Goal: Information Seeking & Learning: Learn about a topic

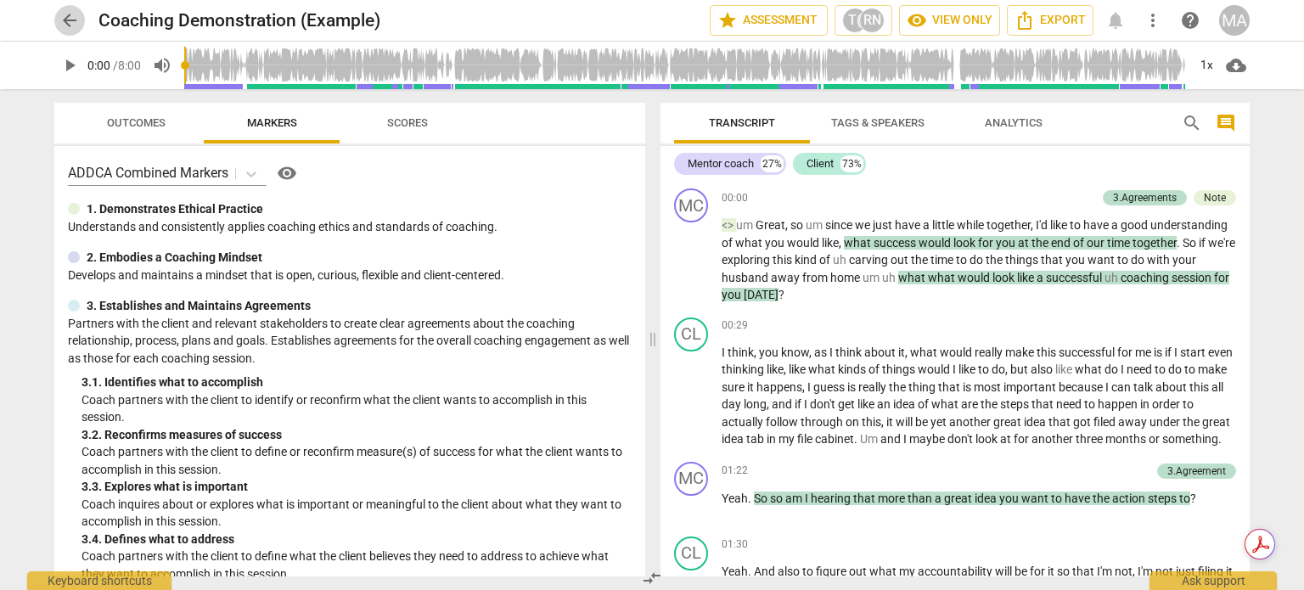
click at [68, 17] on span "arrow_back" at bounding box center [69, 20] width 20 height 20
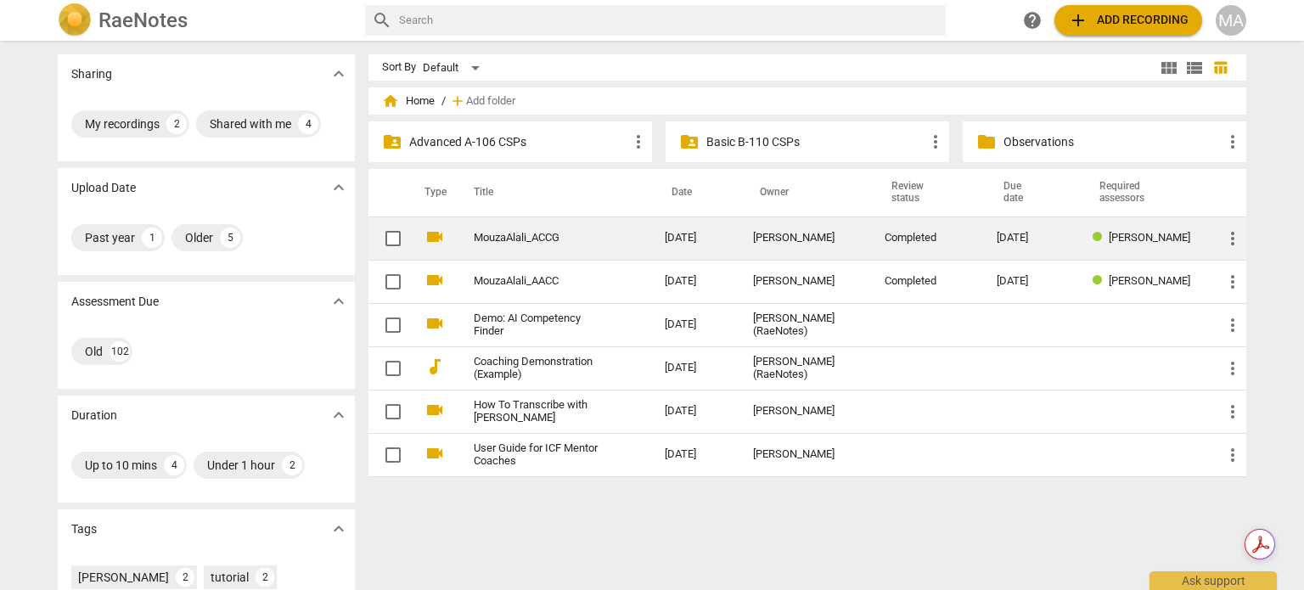
click at [831, 232] on div "[PERSON_NAME]" at bounding box center [805, 238] width 104 height 13
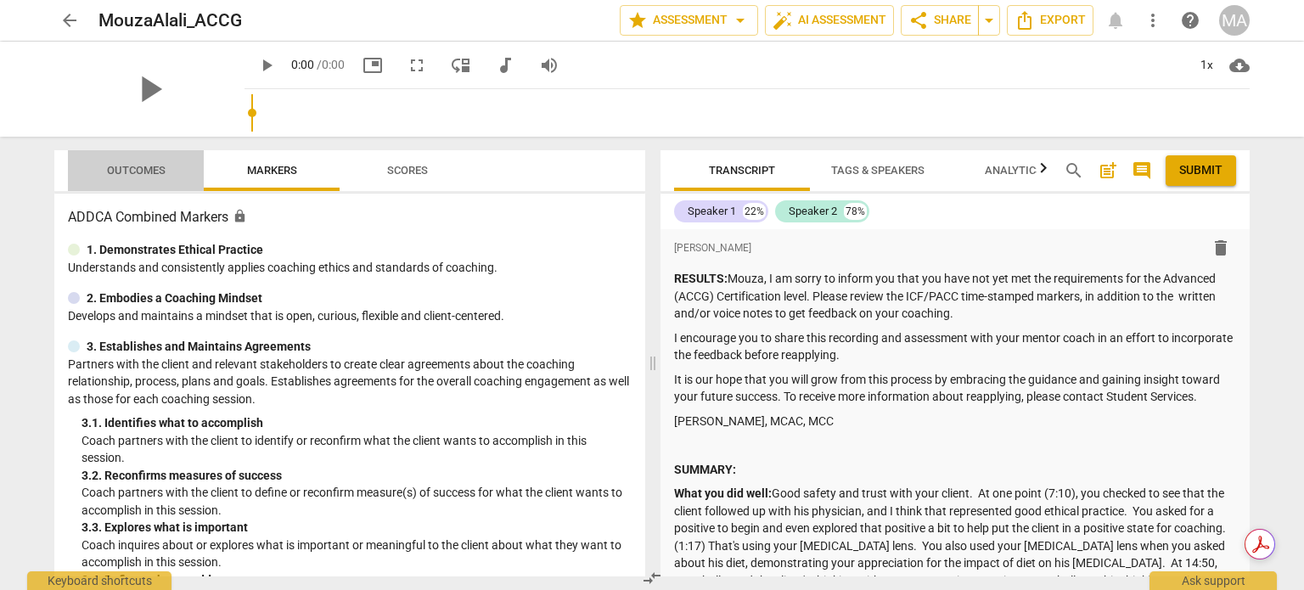
click at [141, 165] on span "Outcomes" at bounding box center [136, 170] width 59 height 13
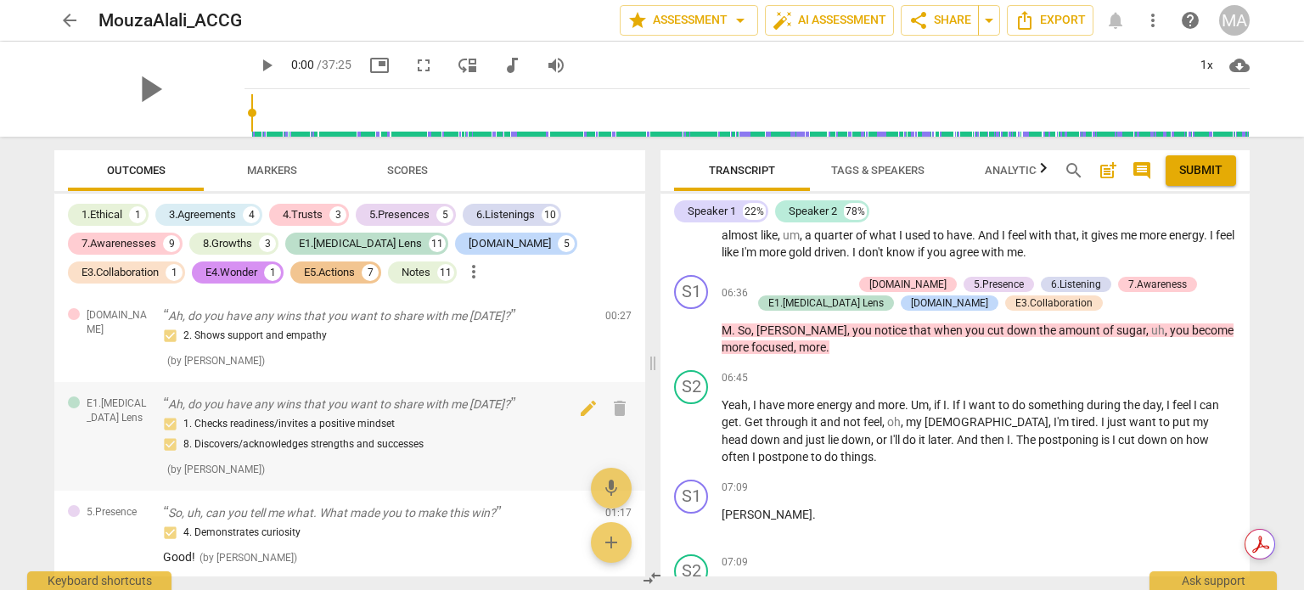
scroll to position [2846, 0]
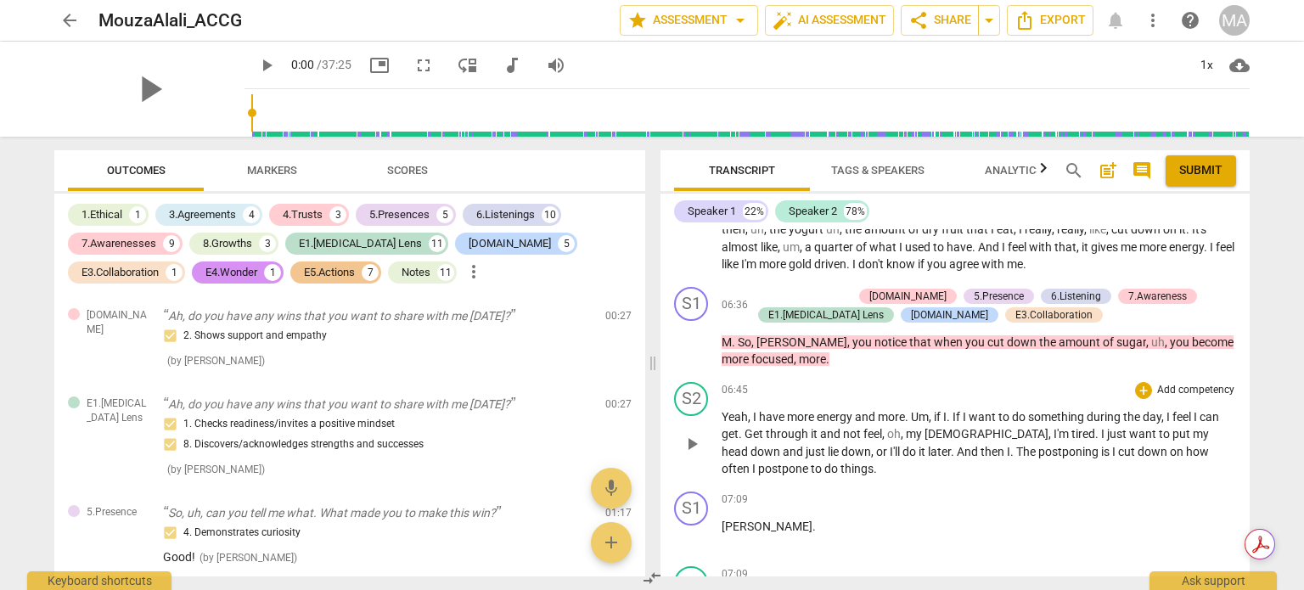
click at [1099, 451] on p "Yeah , I have more energy and more . Um , if I . If I want to do something duri…" at bounding box center [979, 443] width 514 height 70
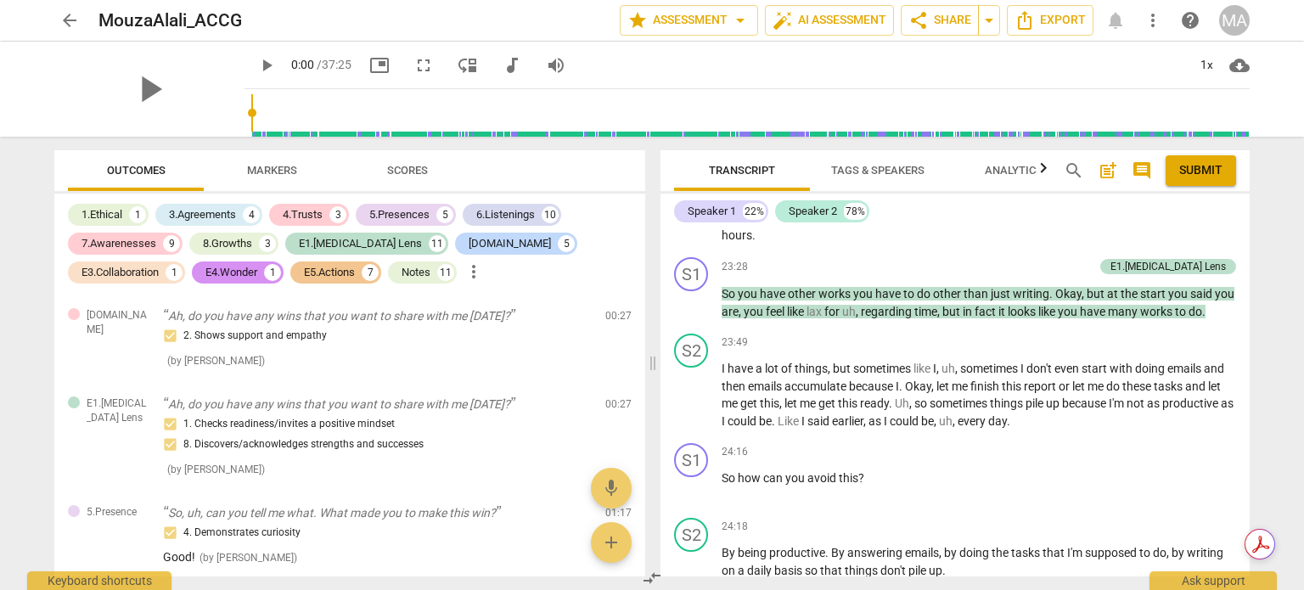
scroll to position [9060, 0]
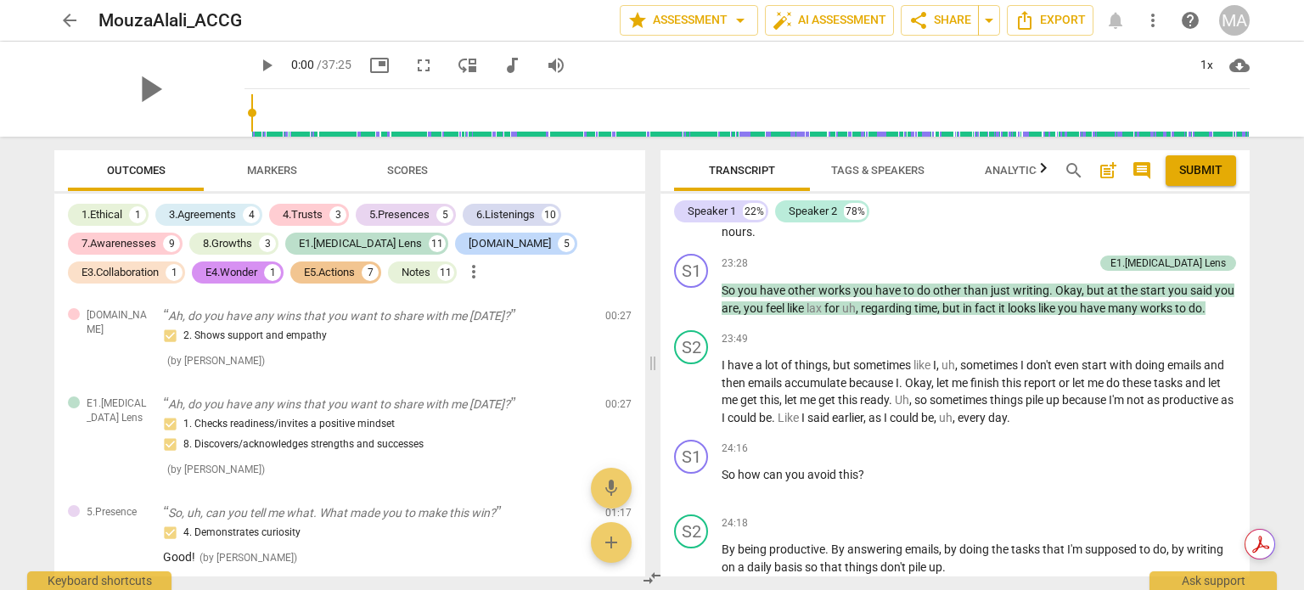
click at [284, 180] on span "Markers" at bounding box center [272, 171] width 91 height 23
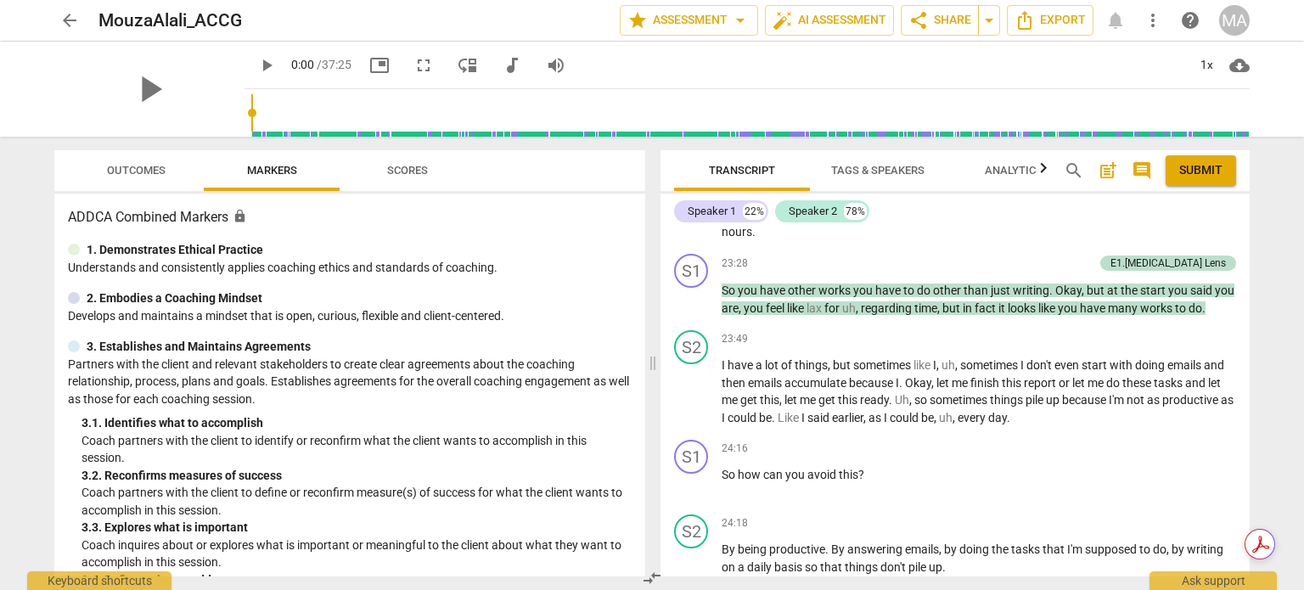
click at [504, 390] on p "Partners with the client and relevant stakeholders to create clear agreements a…" at bounding box center [350, 382] width 564 height 53
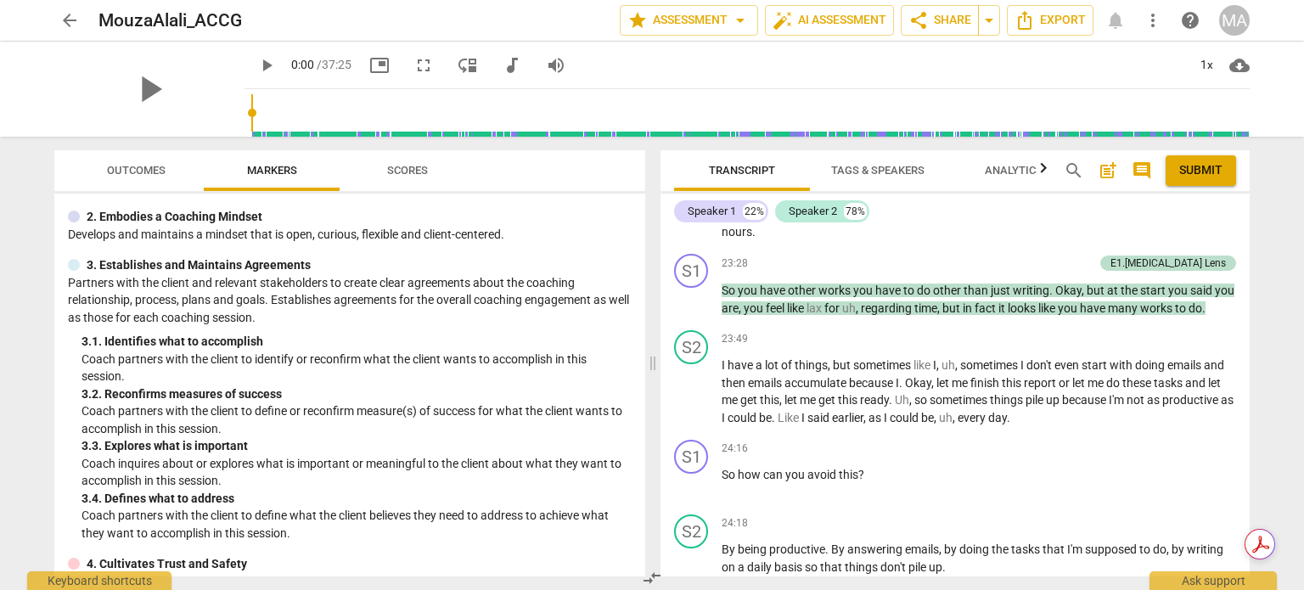
scroll to position [82, 0]
click at [479, 447] on div "3. 3. Explores what is important" at bounding box center [356, 445] width 550 height 18
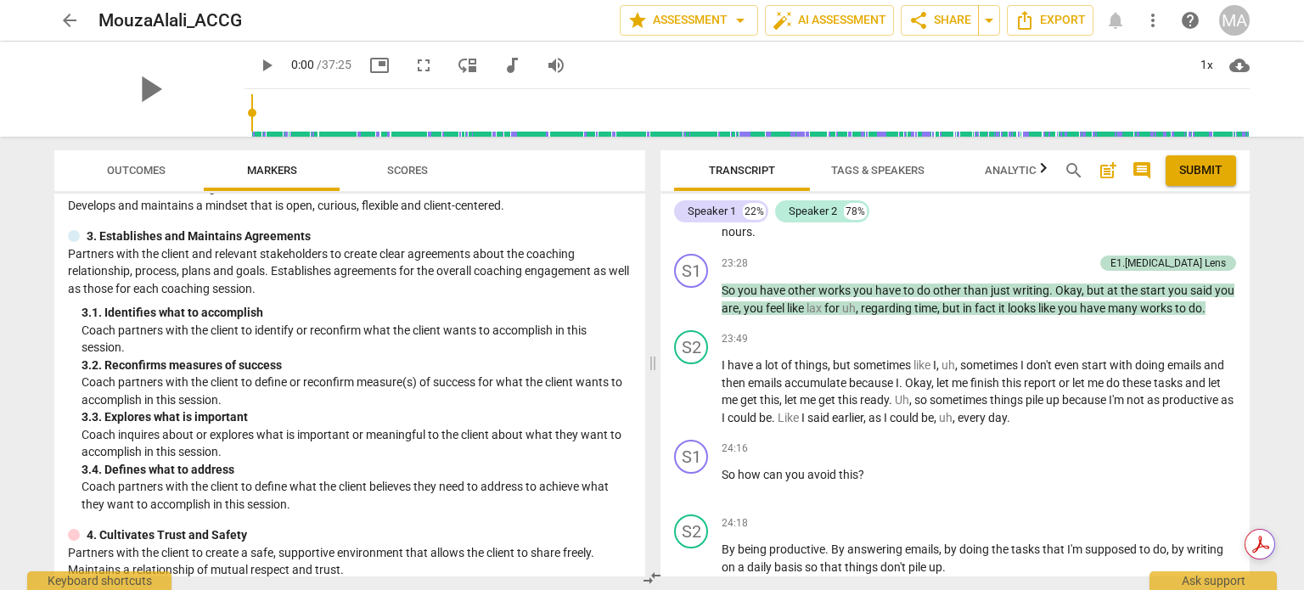
scroll to position [115, 0]
